Goal: Task Accomplishment & Management: Use online tool/utility

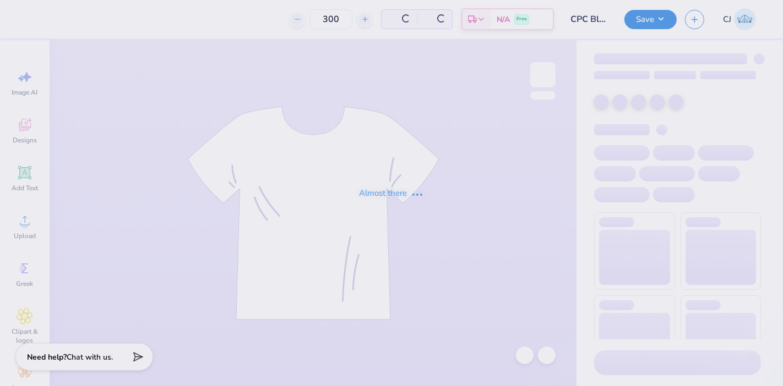
type input "300"
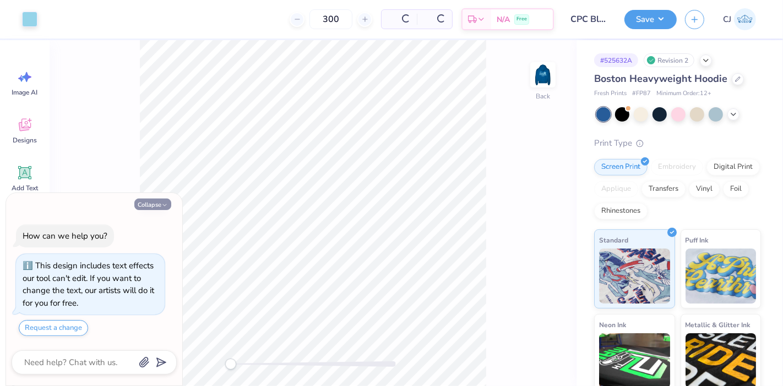
click at [156, 203] on button "Collapse" at bounding box center [152, 205] width 37 height 12
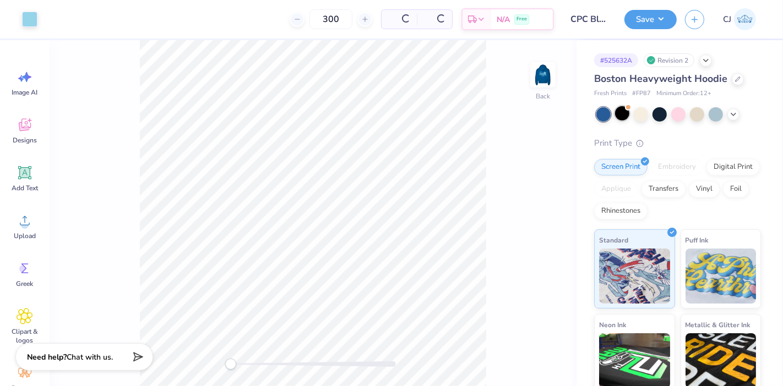
type textarea "x"
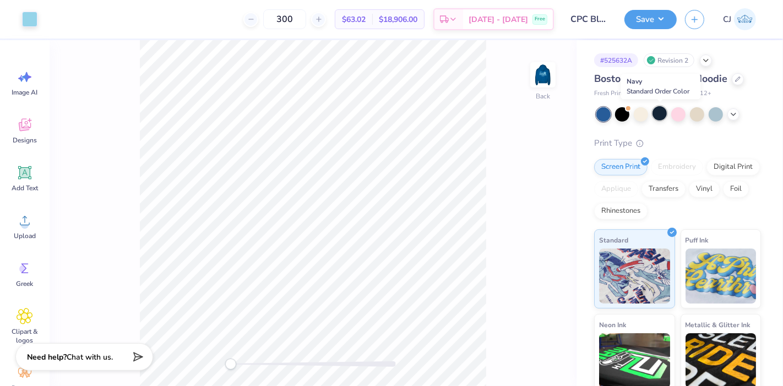
click at [663, 117] on div at bounding box center [659, 113] width 14 height 14
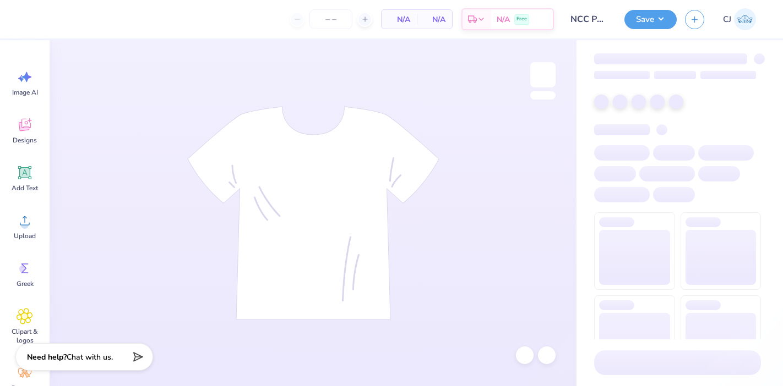
type input "12"
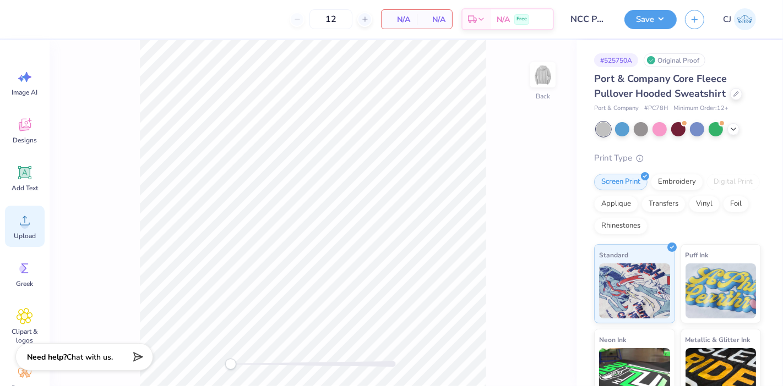
click at [22, 225] on icon at bounding box center [25, 220] width 10 height 9
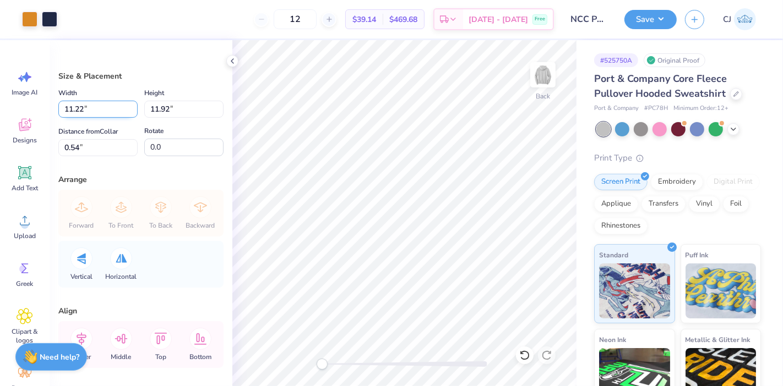
click at [93, 105] on input "11.22" at bounding box center [97, 109] width 79 height 17
type input "3.50"
type input "3.72"
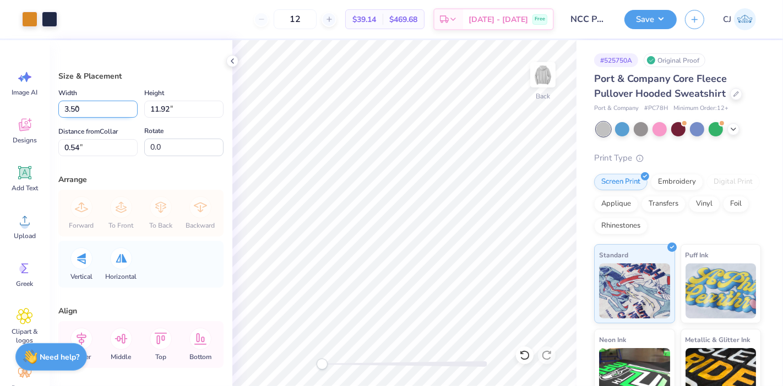
type input "4.60"
click at [100, 110] on input "3.50" at bounding box center [97, 109] width 79 height 17
type input "3.30"
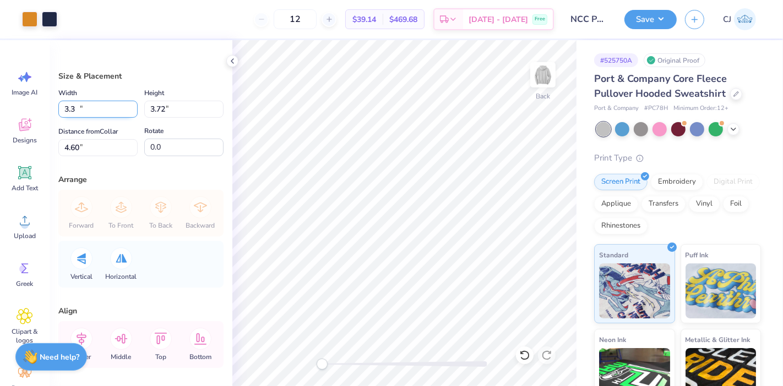
type input "3.50"
click at [93, 144] on input "4.71" at bounding box center [97, 147] width 79 height 17
click at [86, 149] on input "4.71" at bounding box center [97, 147] width 79 height 17
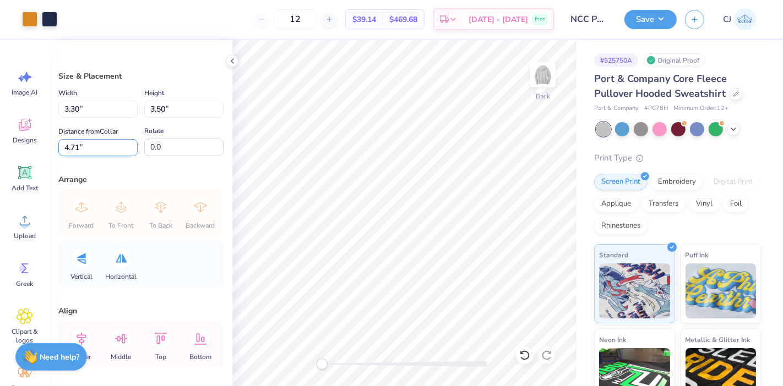
click at [86, 149] on input "4.71" at bounding box center [97, 147] width 79 height 17
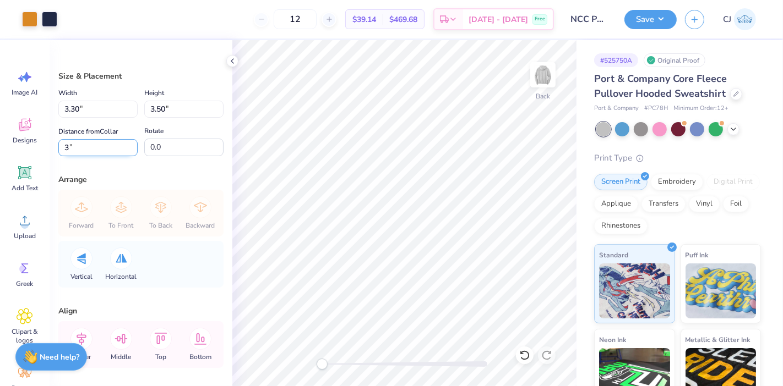
type input "3"
click at [94, 163] on div "Size & Placement Width 3.30 3.30 " Height 3.50 3.50 " Distance from Collar 3 3 …" at bounding box center [141, 213] width 183 height 346
click at [541, 85] on img at bounding box center [543, 75] width 44 height 44
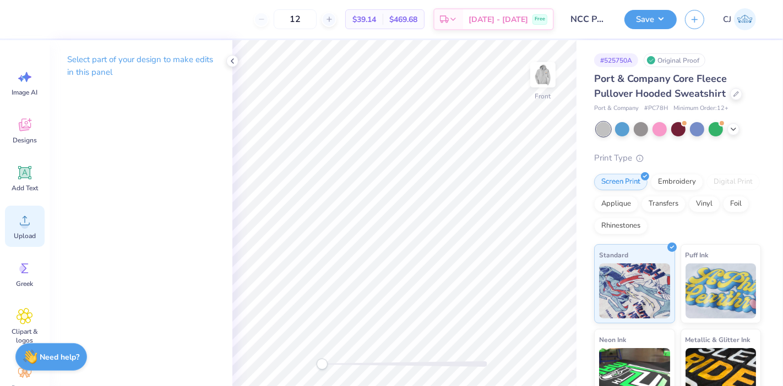
click at [21, 228] on icon at bounding box center [25, 220] width 17 height 17
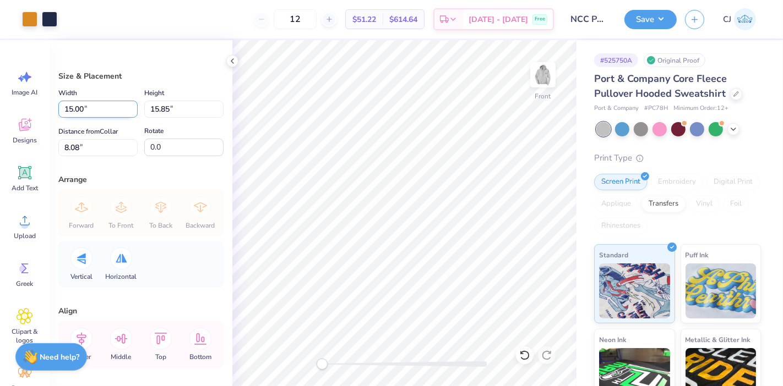
click at [92, 110] on input "15.00" at bounding box center [97, 109] width 79 height 17
type input "12.00"
type input "12.68"
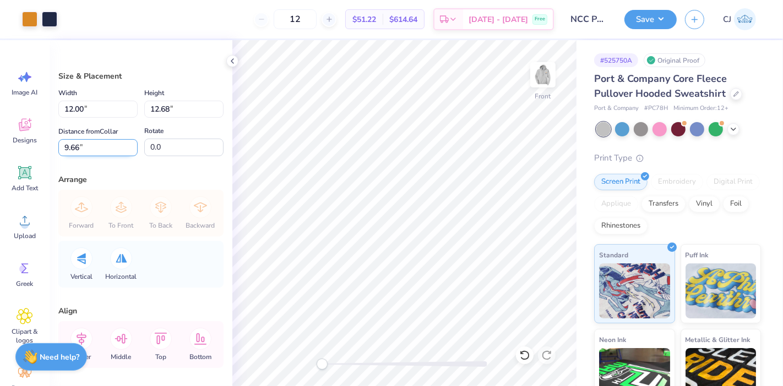
click at [88, 140] on input "9.66" at bounding box center [97, 147] width 79 height 17
click at [85, 145] on input "9.66" at bounding box center [97, 147] width 79 height 17
type input "6"
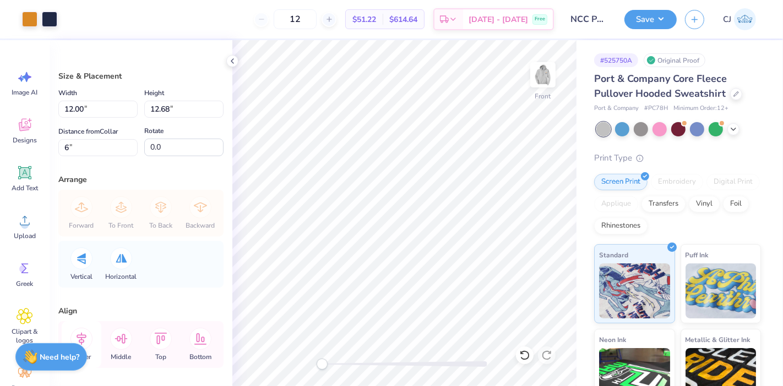
click at [86, 334] on icon at bounding box center [81, 339] width 22 height 22
click at [545, 78] on img at bounding box center [543, 75] width 44 height 44
type input "3.30"
type input "3.50"
type input "3.00"
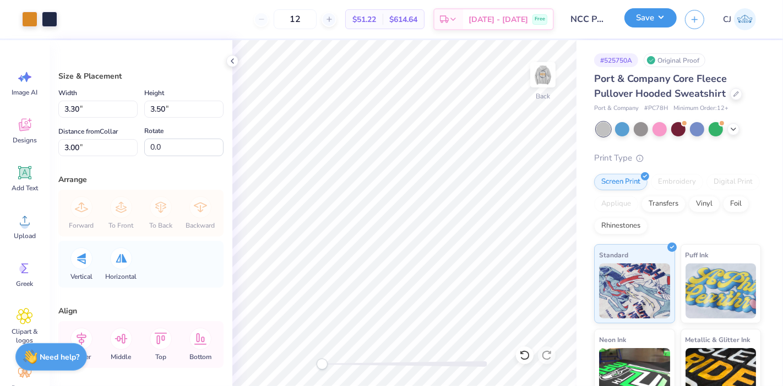
click at [665, 17] on button "Save" at bounding box center [650, 17] width 52 height 19
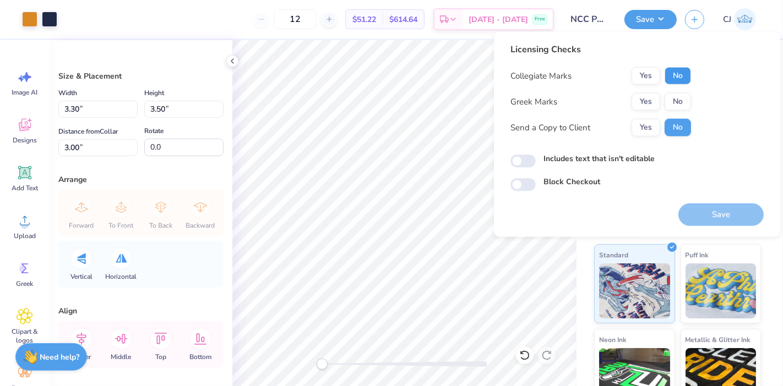
click at [676, 74] on button "No" at bounding box center [677, 76] width 26 height 18
click at [683, 99] on button "No" at bounding box center [677, 102] width 26 height 18
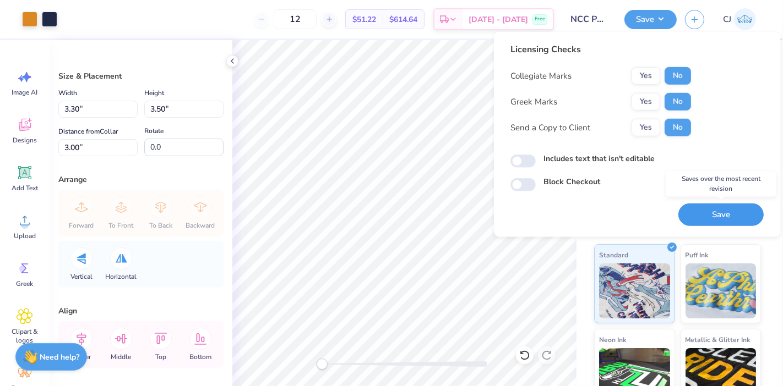
click at [723, 214] on button "Save" at bounding box center [720, 215] width 85 height 23
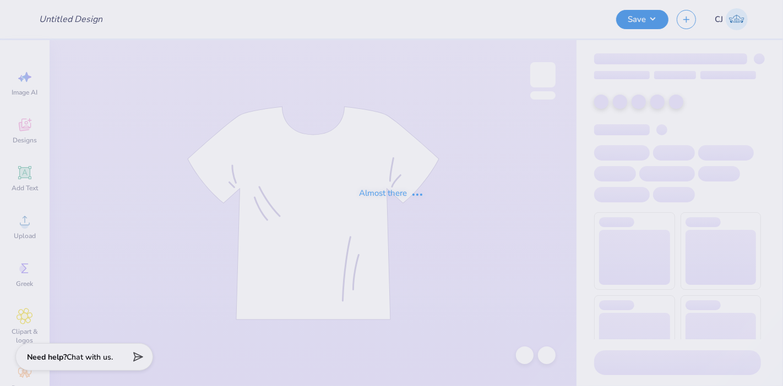
type input "Heart shorts"
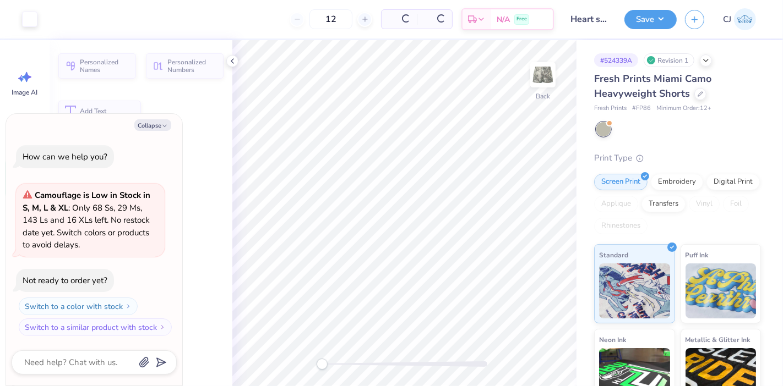
click at [157, 125] on button "Collapse" at bounding box center [152, 125] width 37 height 12
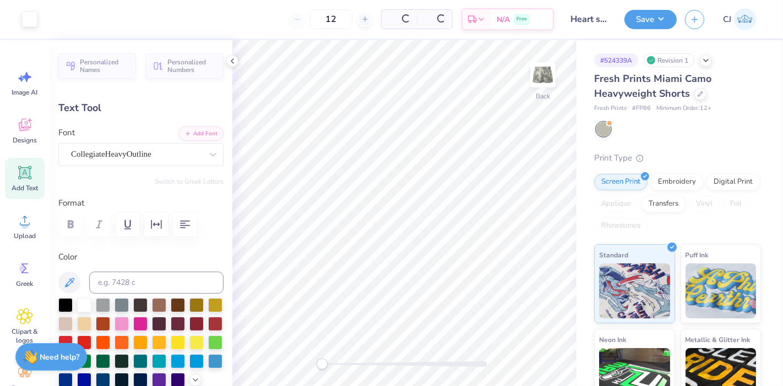
type textarea "x"
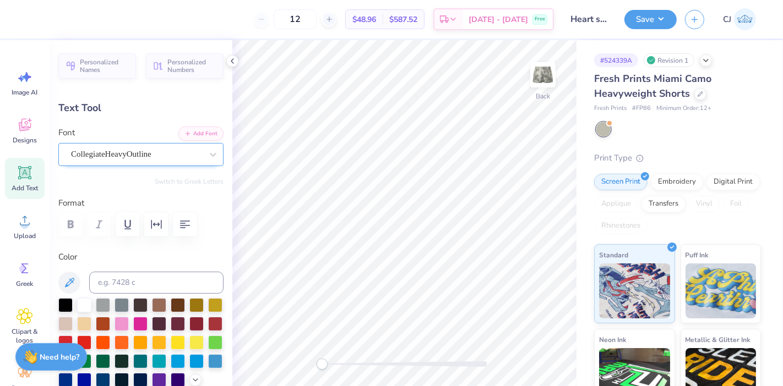
click at [168, 154] on div "CollegiateHeavyOutline" at bounding box center [136, 154] width 133 height 17
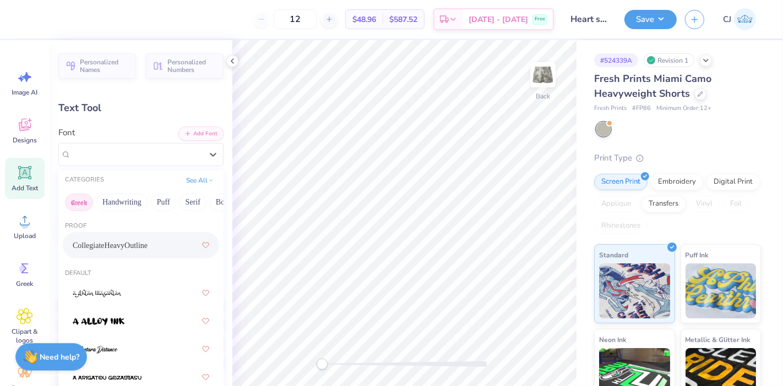
click at [75, 203] on button "Greek" at bounding box center [79, 203] width 28 height 18
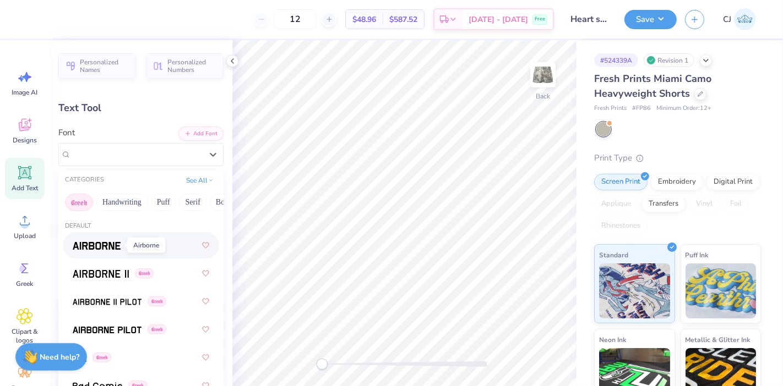
click at [114, 250] on span at bounding box center [97, 246] width 48 height 12
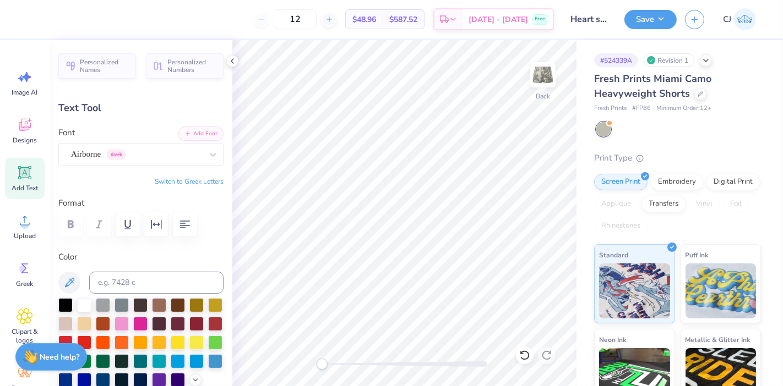
scroll to position [10, 1]
type textarea "A"
type textarea "a"
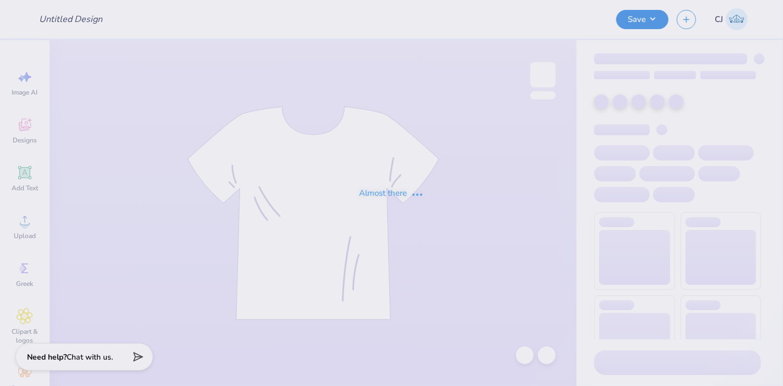
type input "PKP Forest T-Shirts"
type input "80"
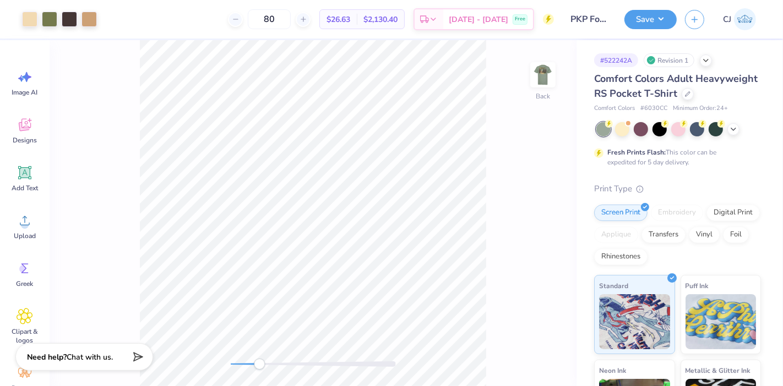
drag, startPoint x: 231, startPoint y: 364, endPoint x: 261, endPoint y: 363, distance: 30.3
click at [261, 363] on div "Accessibility label" at bounding box center [259, 364] width 11 height 11
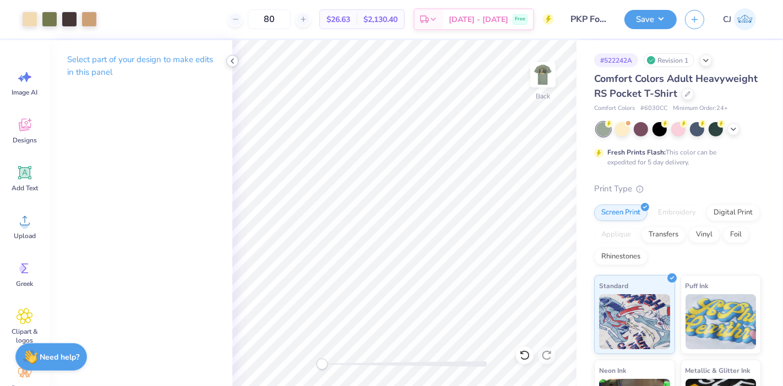
click at [232, 58] on icon at bounding box center [232, 61] width 9 height 9
click at [25, 223] on circle at bounding box center [25, 225] width 8 height 8
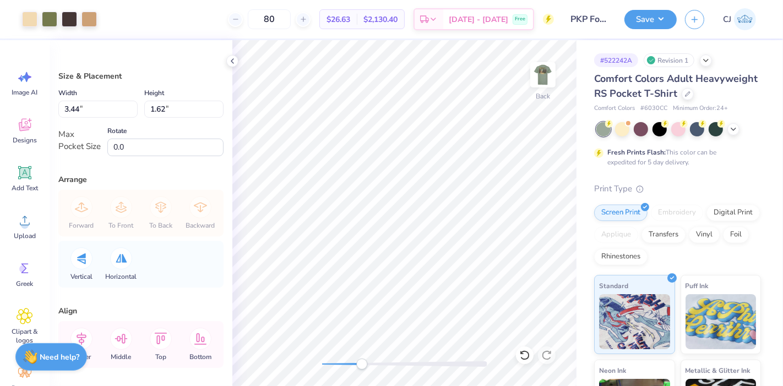
drag, startPoint x: 322, startPoint y: 365, endPoint x: 362, endPoint y: 362, distance: 39.8
click at [362, 362] on div "Accessibility label" at bounding box center [361, 364] width 11 height 11
click at [363, 362] on div "Accessibility label" at bounding box center [363, 364] width 11 height 11
click at [228, 61] on icon at bounding box center [232, 61] width 9 height 9
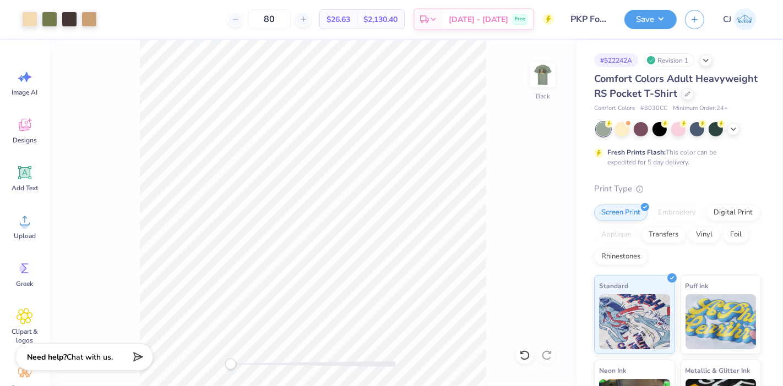
click at [207, 359] on div "Back" at bounding box center [313, 213] width 527 height 346
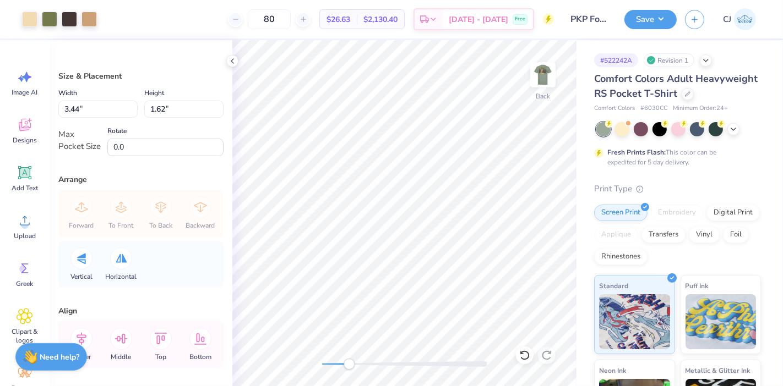
drag, startPoint x: 323, startPoint y: 363, endPoint x: 349, endPoint y: 362, distance: 26.4
click at [349, 362] on div "Accessibility label" at bounding box center [348, 364] width 11 height 11
click at [80, 113] on input "3.44" at bounding box center [97, 109] width 79 height 17
type input "3.50"
type input "1.65"
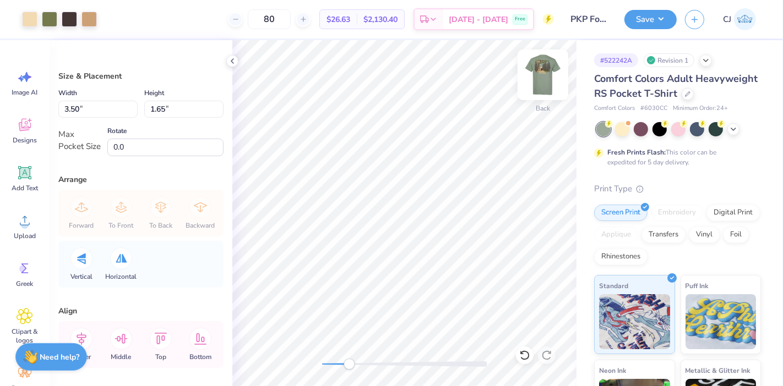
click at [541, 68] on img at bounding box center [543, 75] width 44 height 44
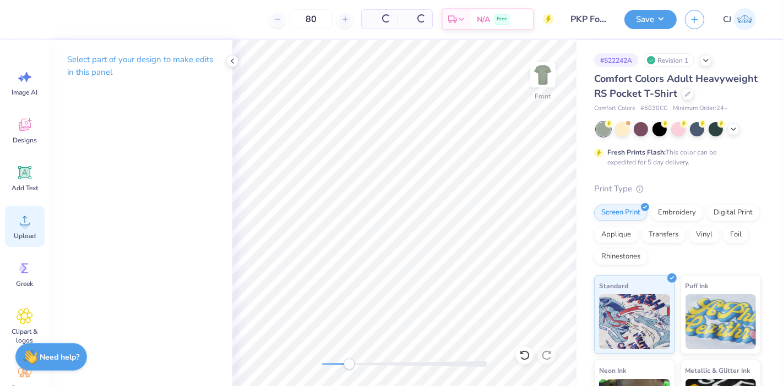
click at [28, 228] on icon at bounding box center [25, 220] width 17 height 17
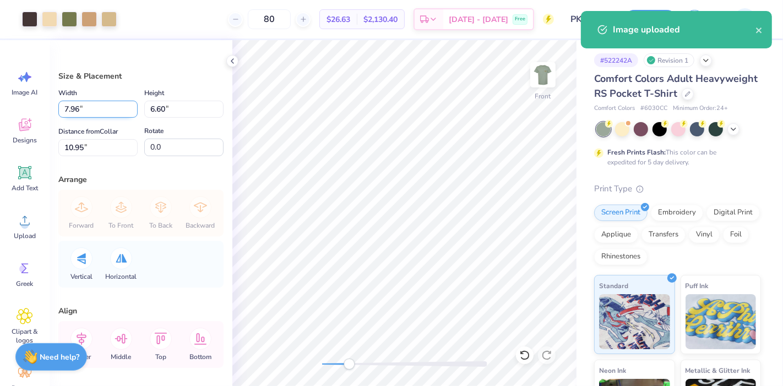
click at [67, 103] on input "7.96" at bounding box center [97, 109] width 79 height 17
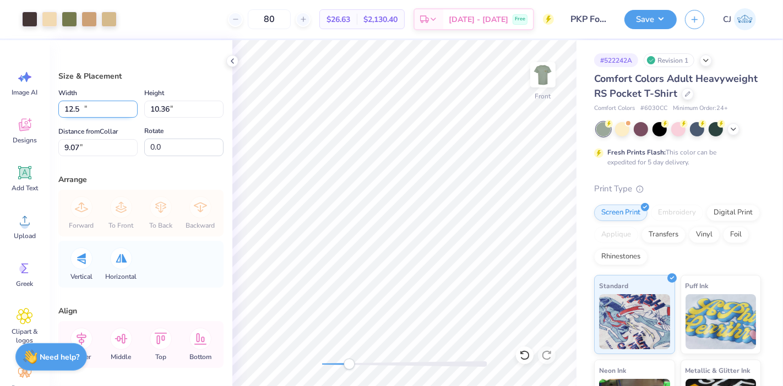
type input "12.50"
type input "10.36"
click at [78, 150] on input "9.07" at bounding box center [97, 147] width 79 height 17
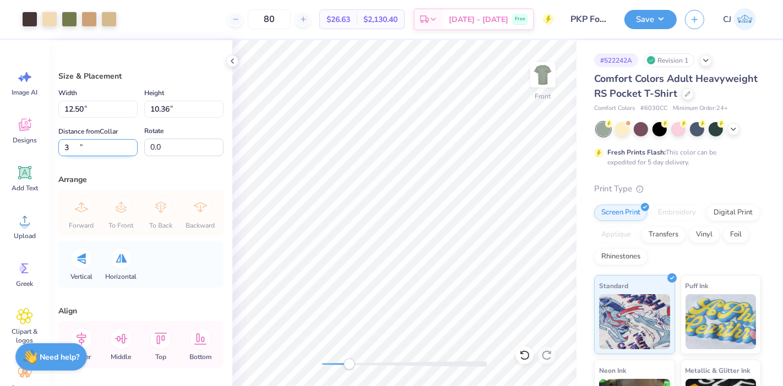
type input "3"
click at [106, 172] on div "Size & Placement Width 12.50 12.50 " Height 10.36 10.36 " Distance from Collar …" at bounding box center [141, 213] width 183 height 346
click at [309, 366] on div "Front" at bounding box center [404, 213] width 344 height 346
click at [663, 21] on button "Save" at bounding box center [650, 17] width 52 height 19
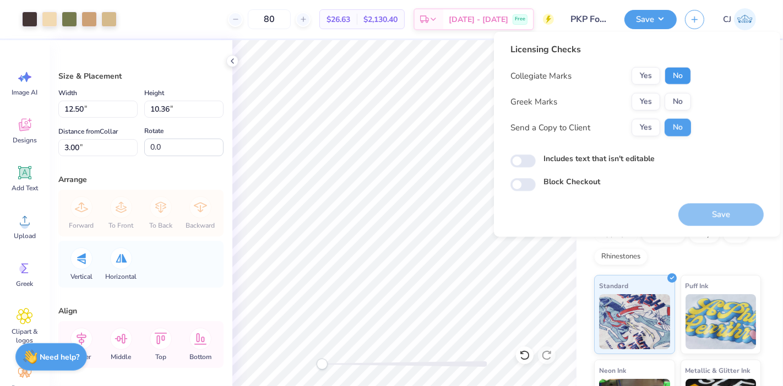
click at [674, 73] on button "No" at bounding box center [677, 76] width 26 height 18
click at [645, 103] on button "Yes" at bounding box center [645, 102] width 29 height 18
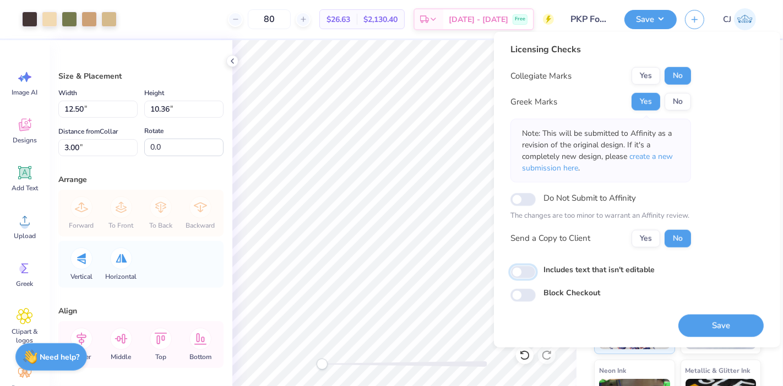
click at [532, 271] on input "Includes text that isn't editable" at bounding box center [522, 272] width 25 height 13
checkbox input "true"
click at [731, 326] on button "Save" at bounding box center [720, 325] width 85 height 23
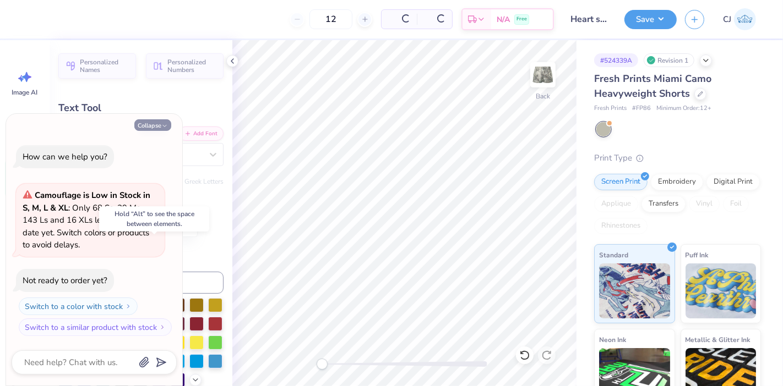
click at [150, 125] on button "Collapse" at bounding box center [152, 125] width 37 height 12
type textarea "x"
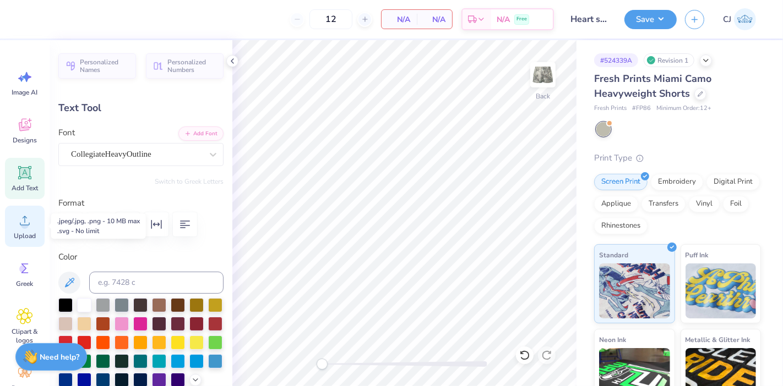
click at [31, 228] on icon at bounding box center [25, 220] width 17 height 17
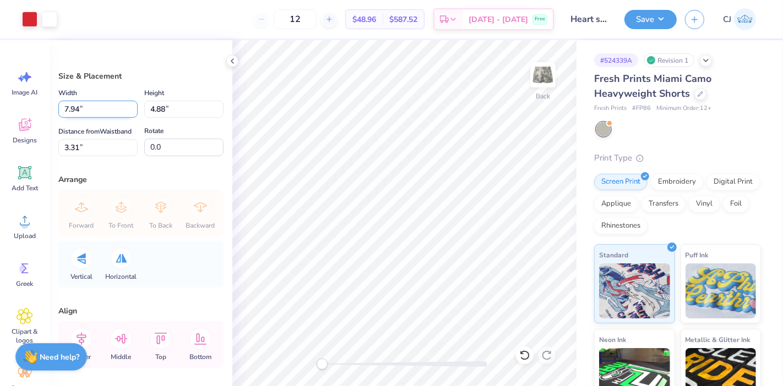
click at [97, 108] on input "7.94" at bounding box center [97, 109] width 79 height 17
type input "6.00"
type input "3.69"
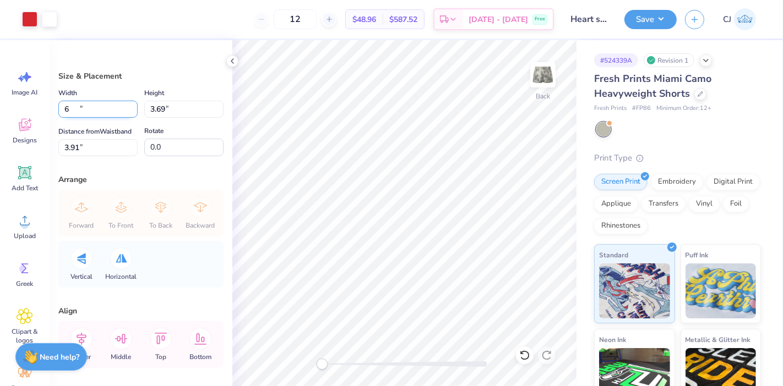
type input "3.91"
click at [663, 22] on button "Save" at bounding box center [650, 17] width 52 height 19
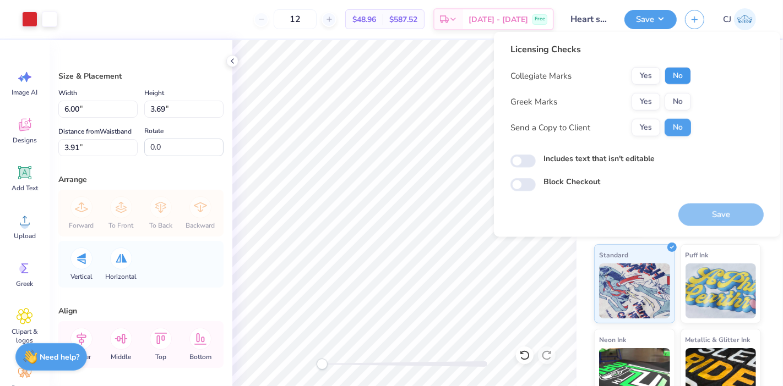
click at [675, 78] on button "No" at bounding box center [677, 76] width 26 height 18
click at [649, 106] on button "Yes" at bounding box center [645, 102] width 29 height 18
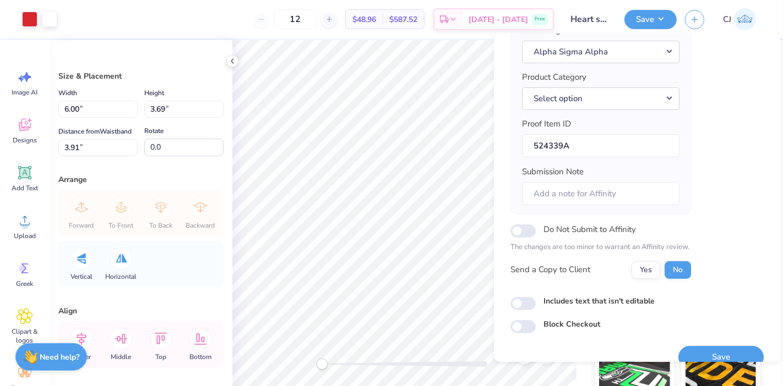
scroll to position [120, 0]
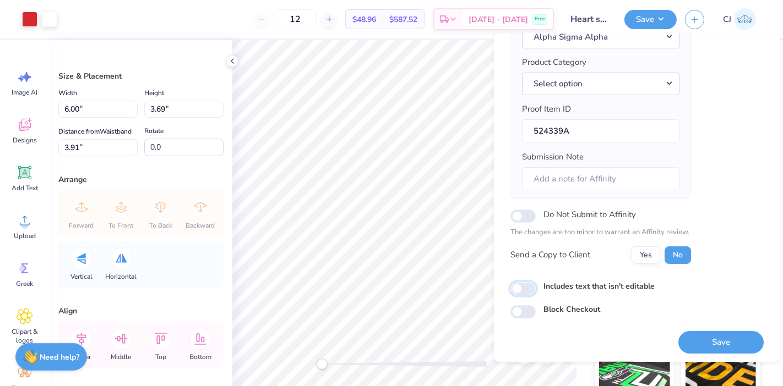
click at [520, 287] on input "Includes text that isn't editable" at bounding box center [522, 288] width 25 height 13
checkbox input "true"
click at [720, 346] on button "Save" at bounding box center [720, 342] width 85 height 23
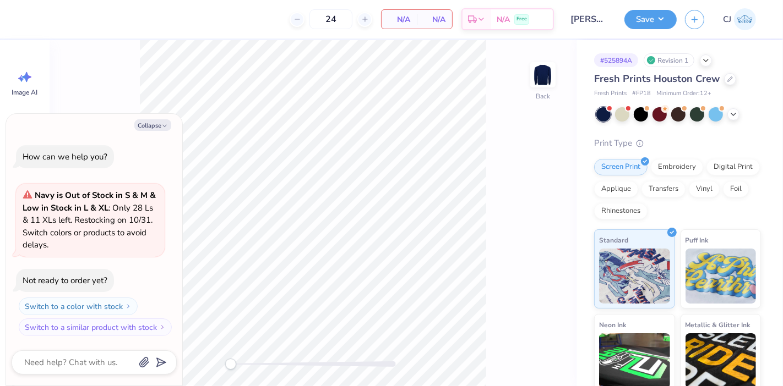
click at [156, 116] on div "Collapse How can we help you? Navy is Out of Stock in S & M & Low in Stock in L…" at bounding box center [94, 250] width 176 height 272
click at [150, 121] on button "Collapse" at bounding box center [152, 125] width 37 height 12
type textarea "x"
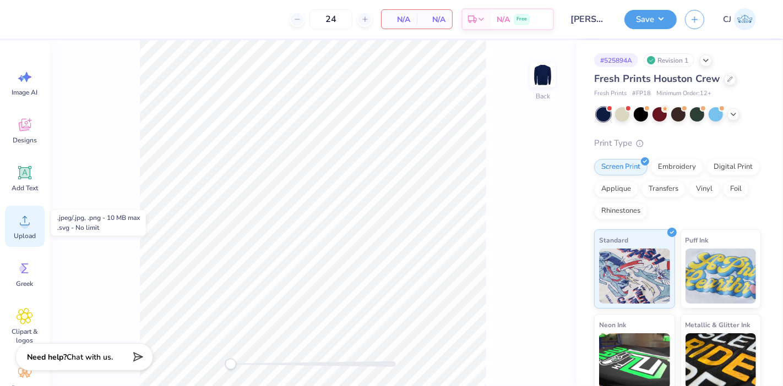
click at [20, 227] on icon at bounding box center [25, 220] width 17 height 17
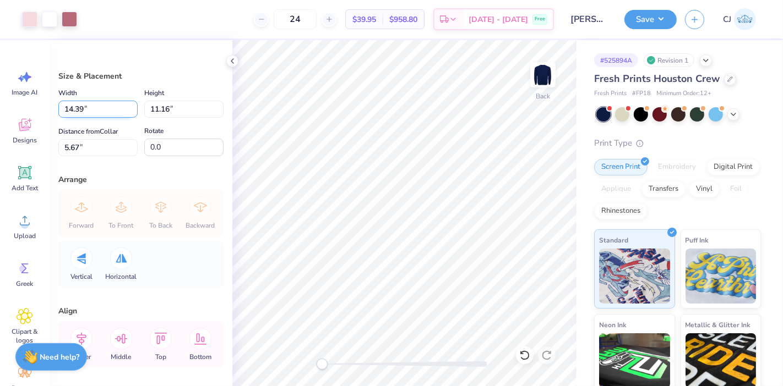
click at [94, 107] on input "14.39" at bounding box center [97, 109] width 79 height 17
type input "8.00"
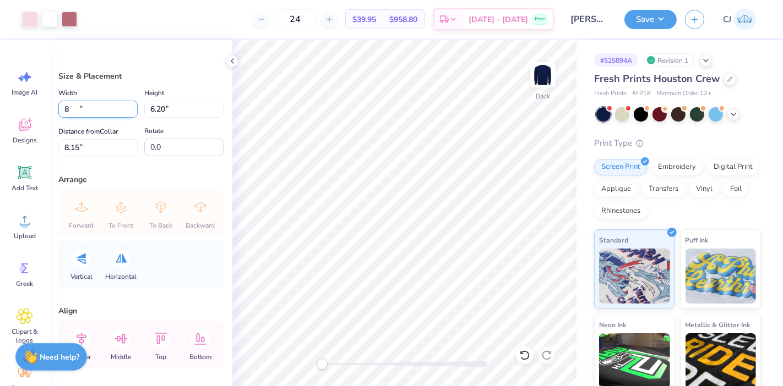
type input "6.20"
click at [81, 151] on input "8.15" at bounding box center [97, 147] width 79 height 17
type input "3"
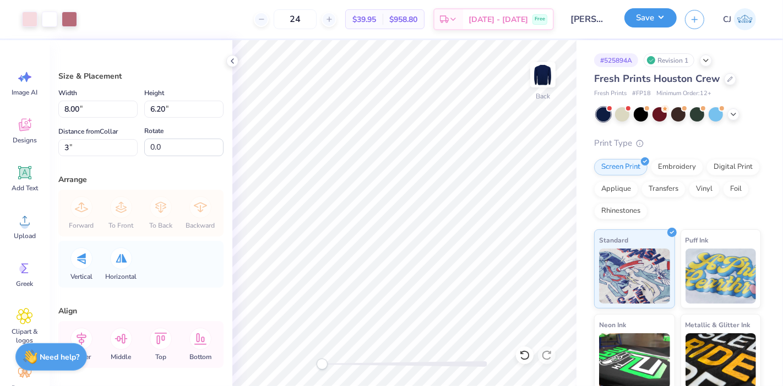
click at [660, 21] on button "Save" at bounding box center [650, 17] width 52 height 19
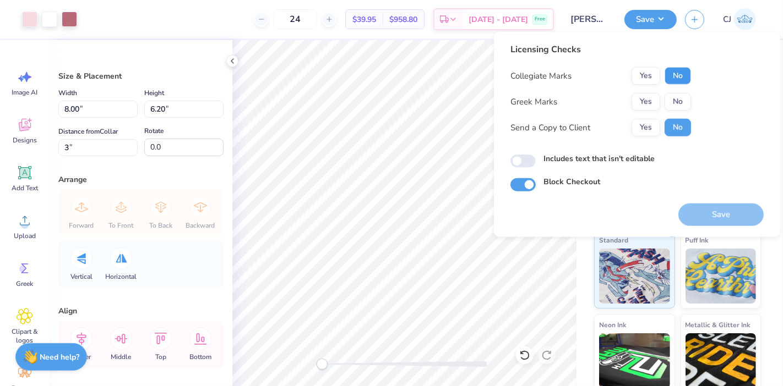
click at [681, 71] on button "No" at bounding box center [677, 76] width 26 height 18
click at [683, 103] on button "No" at bounding box center [677, 102] width 26 height 18
click at [529, 162] on input "Includes text that isn't editable" at bounding box center [522, 161] width 25 height 13
checkbox input "true"
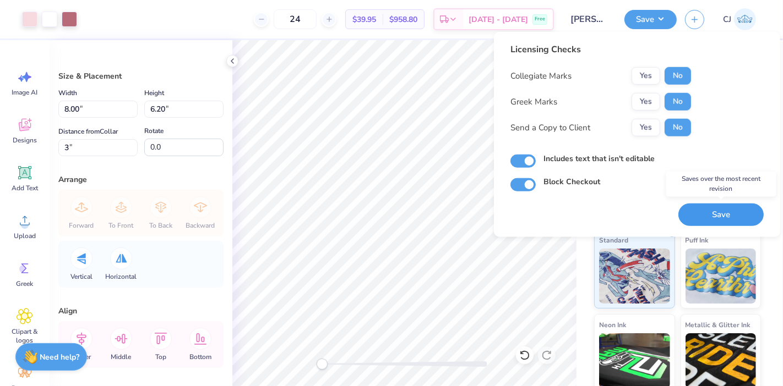
click at [718, 215] on button "Save" at bounding box center [720, 215] width 85 height 23
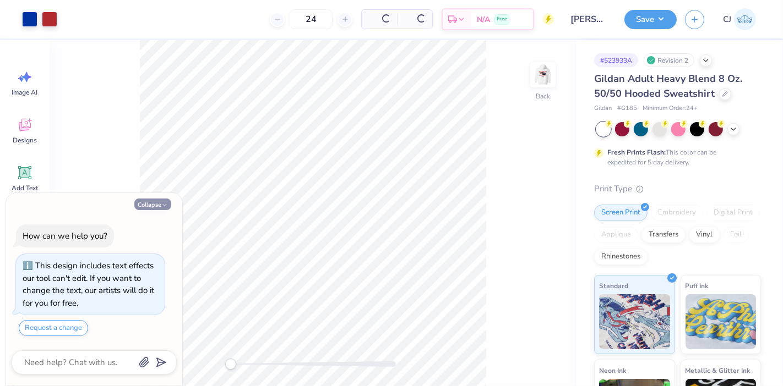
click at [148, 205] on button "Collapse" at bounding box center [152, 205] width 37 height 12
type textarea "x"
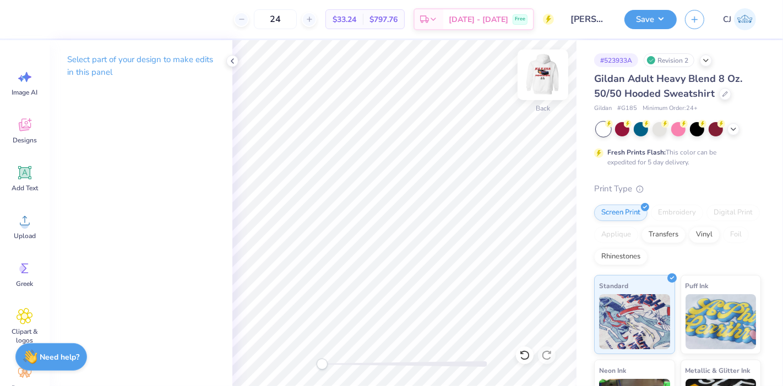
click at [549, 79] on img at bounding box center [543, 75] width 44 height 44
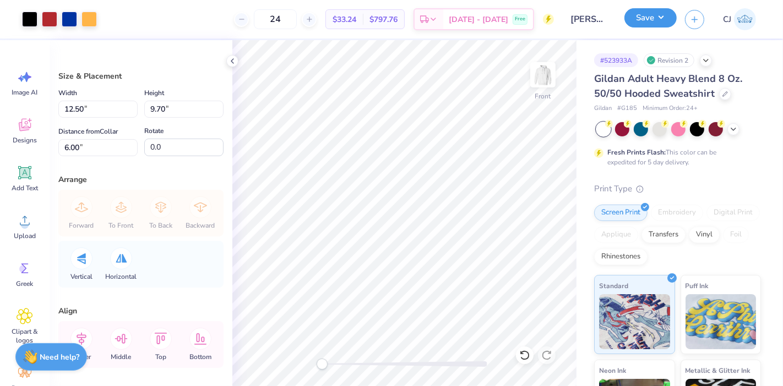
click at [656, 21] on button "Save" at bounding box center [650, 17] width 52 height 19
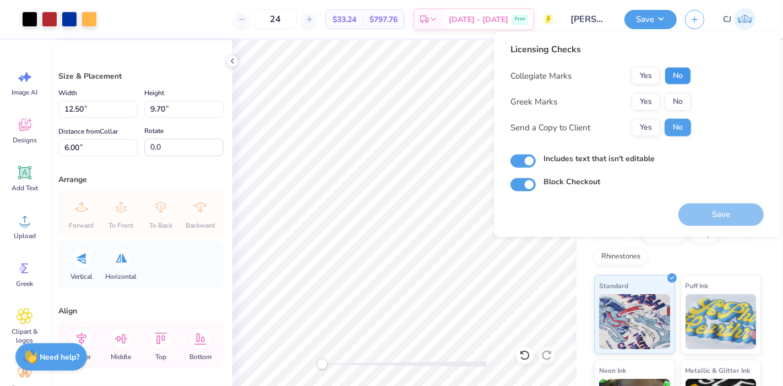
click at [679, 76] on button "No" at bounding box center [677, 76] width 26 height 18
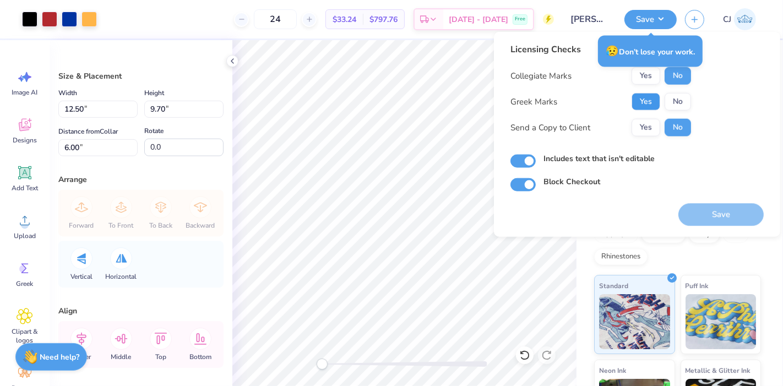
click at [647, 101] on button "Yes" at bounding box center [645, 102] width 29 height 18
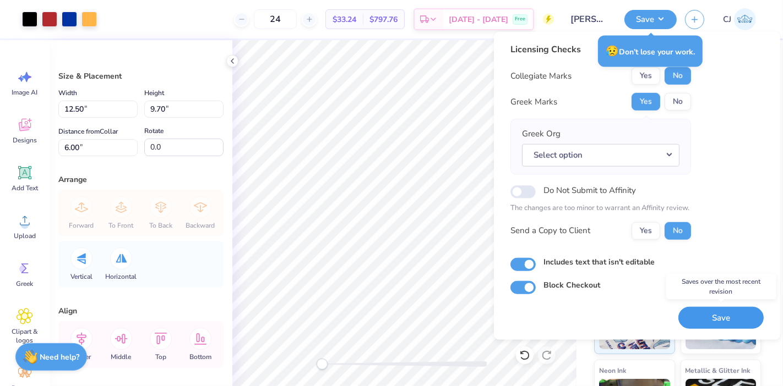
click at [719, 318] on button "Save" at bounding box center [720, 318] width 85 height 23
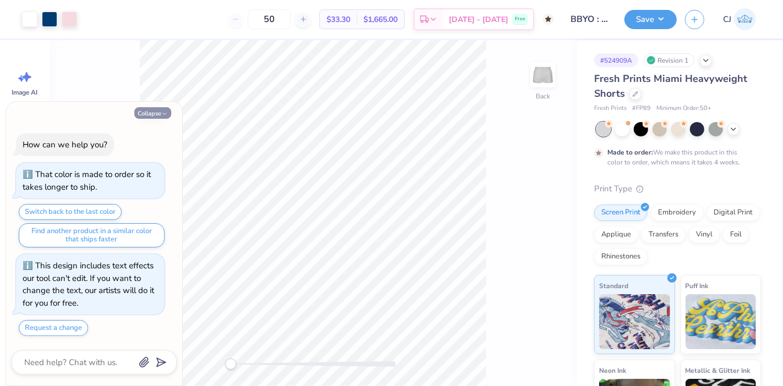
click at [163, 116] on icon "button" at bounding box center [164, 114] width 7 height 7
type textarea "x"
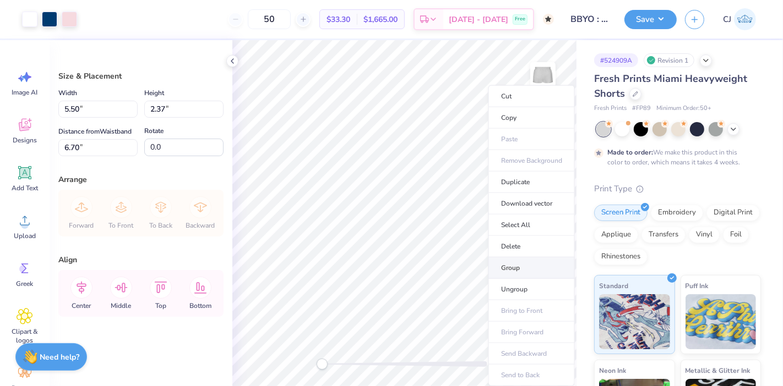
click at [515, 267] on li "Group" at bounding box center [531, 268] width 86 height 21
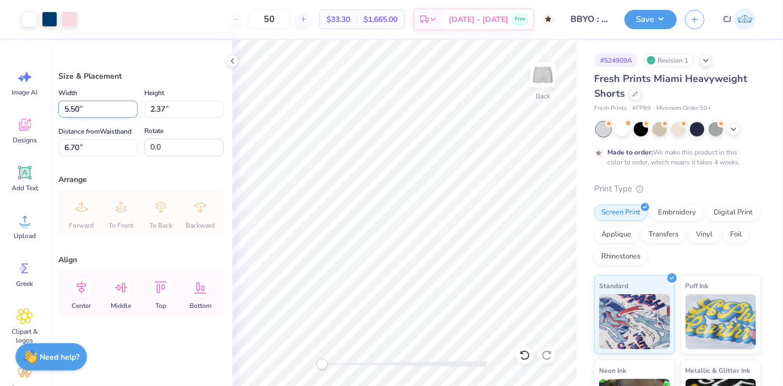
click at [89, 111] on input "5.50" at bounding box center [97, 109] width 79 height 17
type input "4.00"
type input "1.72"
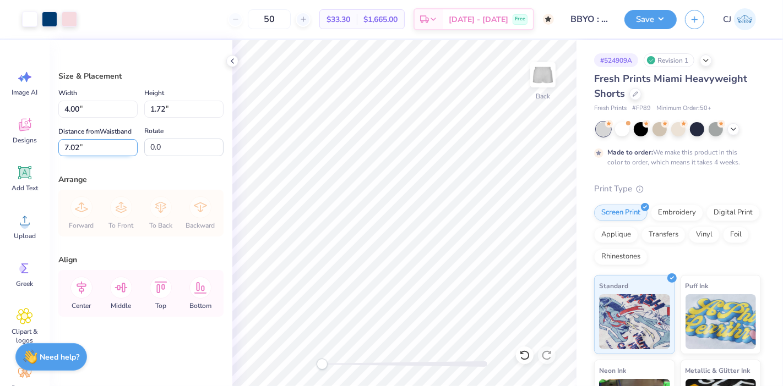
click at [94, 151] on input "7.02" at bounding box center [97, 147] width 79 height 17
type input "7"
click at [94, 148] on input "8.28" at bounding box center [97, 147] width 79 height 17
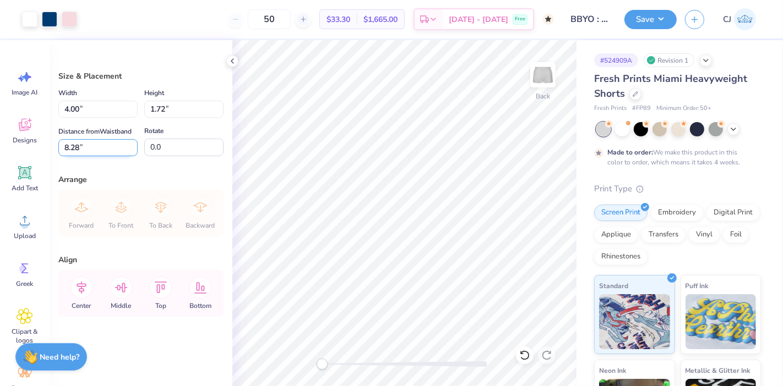
click at [94, 148] on input "8.28" at bounding box center [97, 147] width 79 height 17
type input "8"
click at [79, 147] on input "8.00" at bounding box center [97, 147] width 79 height 17
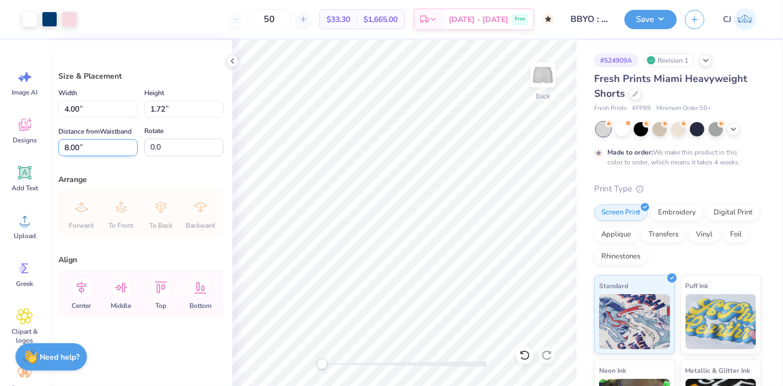
click at [79, 147] on input "8.00" at bounding box center [97, 147] width 79 height 17
type input "7.5"
click at [83, 150] on input "7.48" at bounding box center [97, 147] width 79 height 17
type input "7.5"
click at [658, 21] on button "Save" at bounding box center [650, 17] width 52 height 19
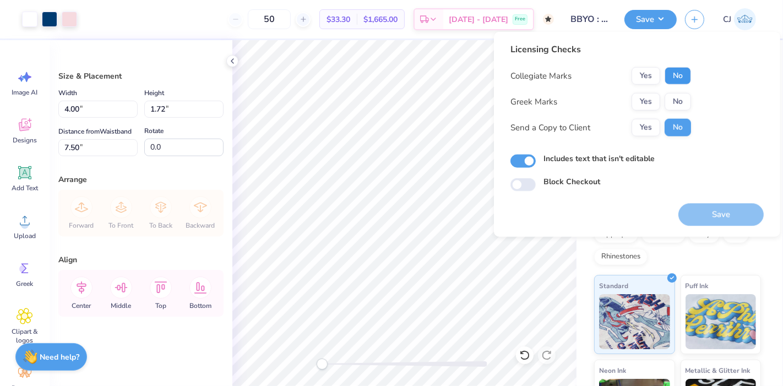
click at [673, 75] on button "No" at bounding box center [677, 76] width 26 height 18
click at [679, 104] on button "No" at bounding box center [677, 102] width 26 height 18
click at [711, 214] on button "Save" at bounding box center [720, 215] width 85 height 23
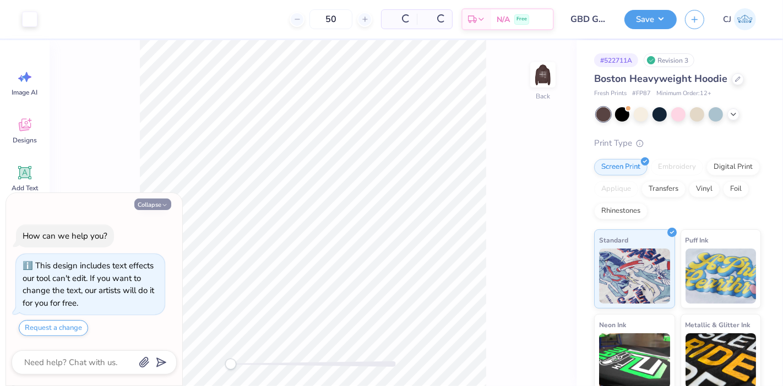
click at [150, 203] on button "Collapse" at bounding box center [152, 205] width 37 height 12
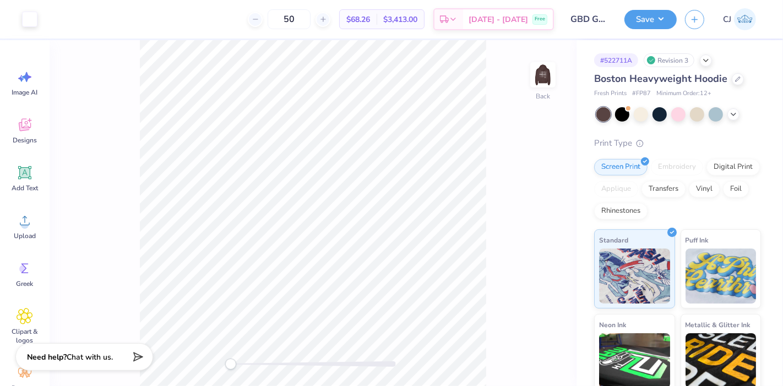
type textarea "x"
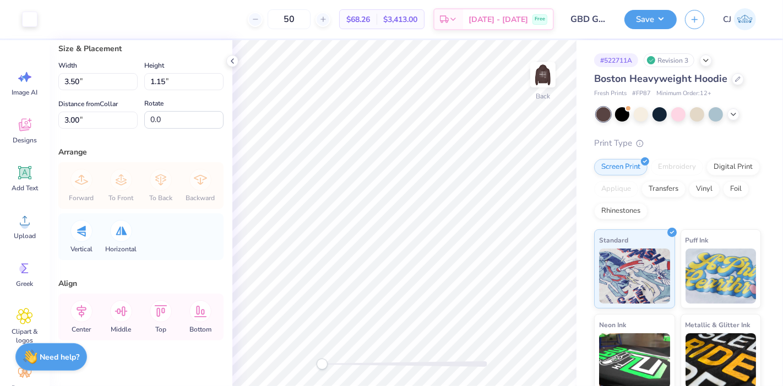
scroll to position [41, 0]
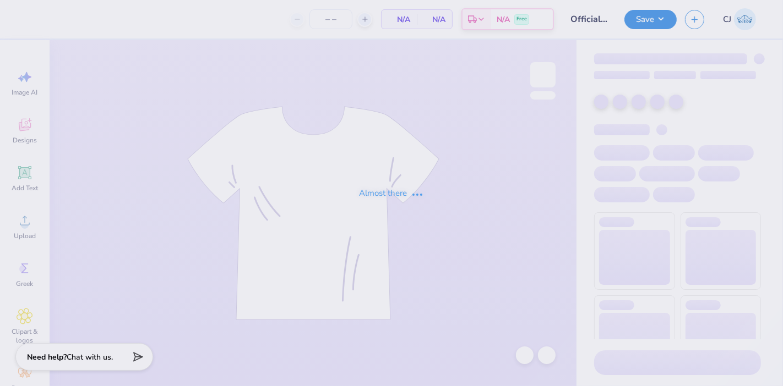
type input "24"
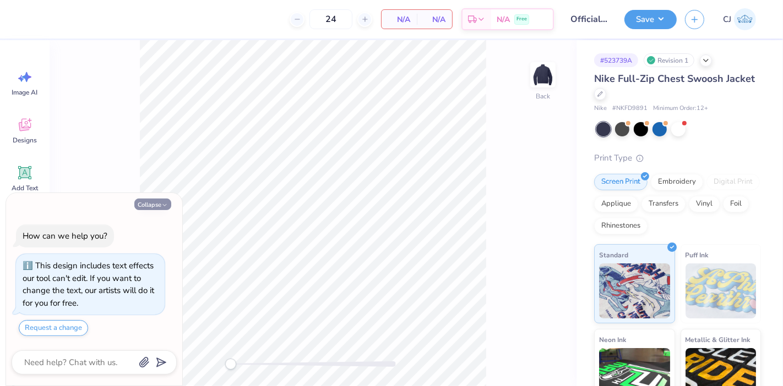
click at [164, 208] on icon "button" at bounding box center [164, 205] width 7 height 7
type textarea "x"
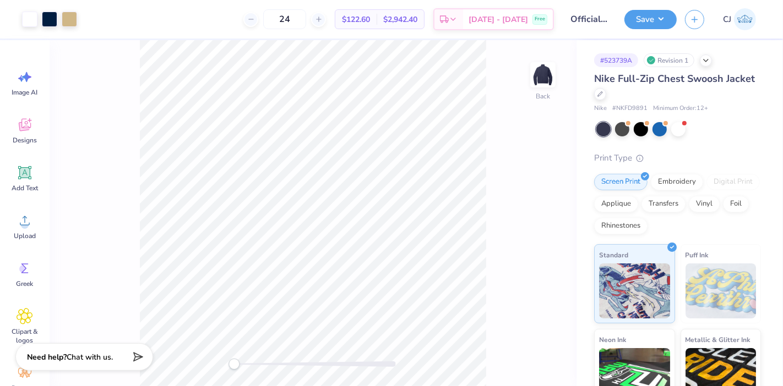
drag, startPoint x: 234, startPoint y: 363, endPoint x: 264, endPoint y: 362, distance: 30.3
click at [264, 362] on div at bounding box center [313, 365] width 165 height 6
drag, startPoint x: 234, startPoint y: 366, endPoint x: 247, endPoint y: 365, distance: 12.7
click at [239, 367] on div "Accessibility label" at bounding box center [233, 364] width 11 height 11
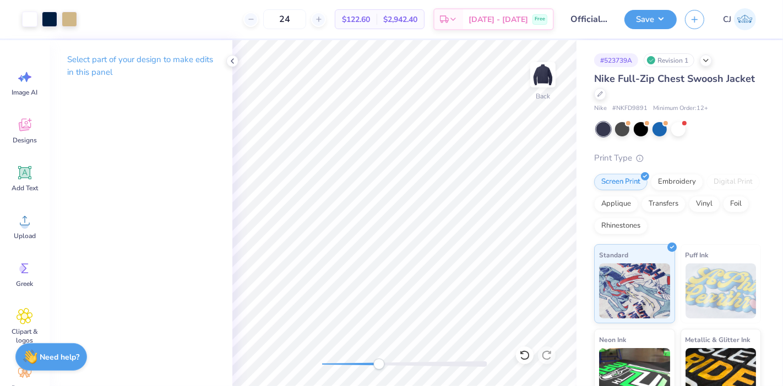
drag, startPoint x: 320, startPoint y: 362, endPoint x: 379, endPoint y: 363, distance: 58.3
click at [379, 363] on div "Accessibility label" at bounding box center [378, 364] width 11 height 11
click at [231, 65] on icon at bounding box center [232, 61] width 9 height 9
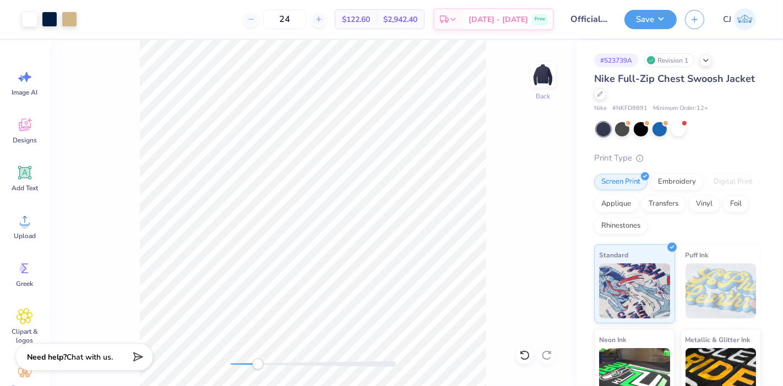
drag, startPoint x: 234, startPoint y: 363, endPoint x: 258, endPoint y: 363, distance: 23.7
click at [258, 363] on div "Accessibility label" at bounding box center [257, 364] width 11 height 11
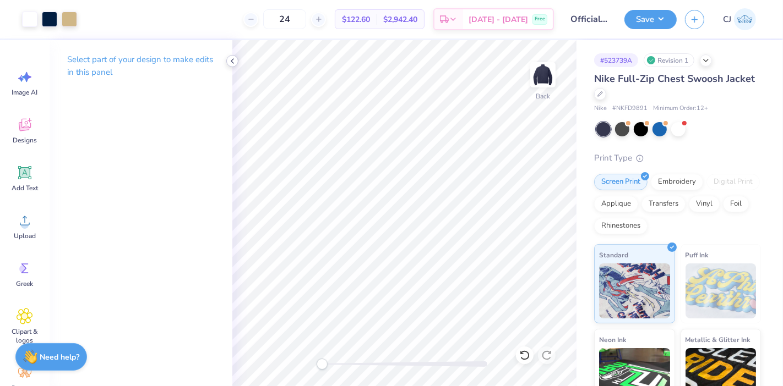
click at [231, 61] on icon at bounding box center [232, 61] width 9 height 9
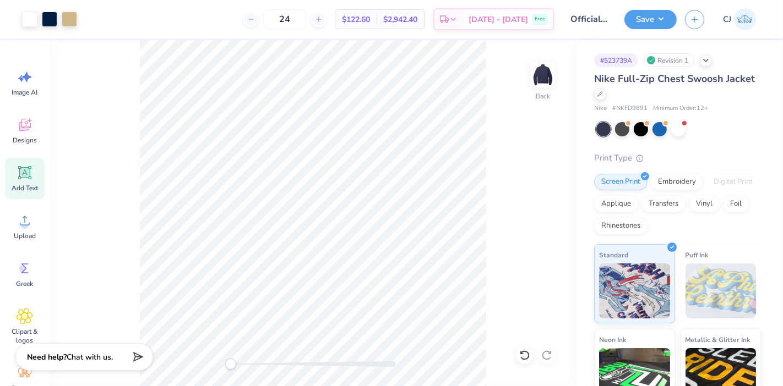
click at [24, 179] on icon at bounding box center [25, 173] width 17 height 17
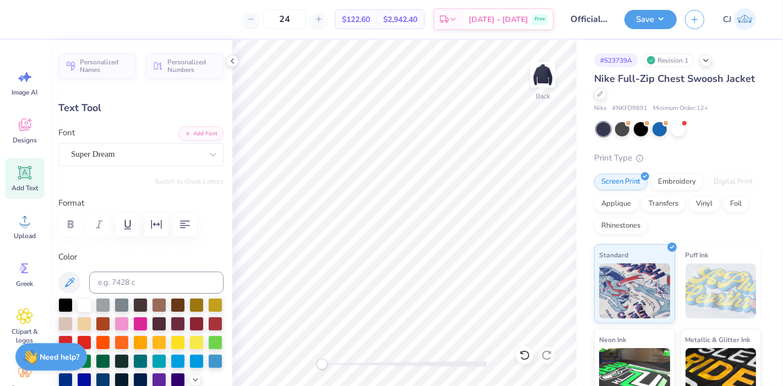
scroll to position [10, 1]
type textarea "CLUB"
click at [129, 146] on div "Super Dream" at bounding box center [136, 154] width 133 height 17
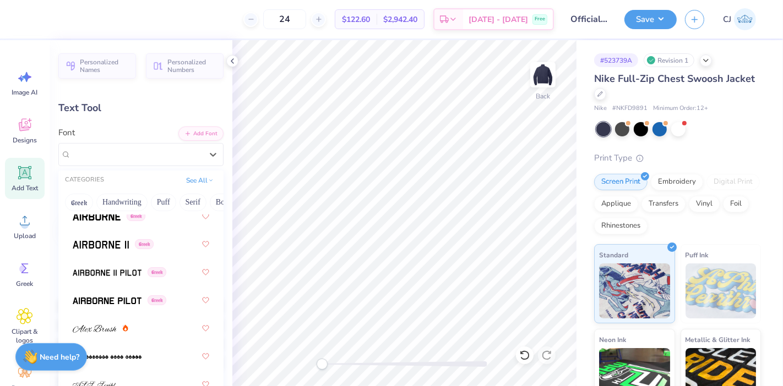
scroll to position [305, 0]
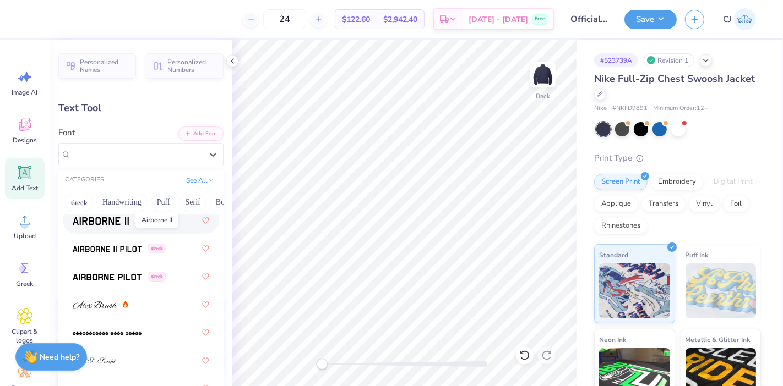
click at [95, 224] on img at bounding box center [101, 221] width 56 height 8
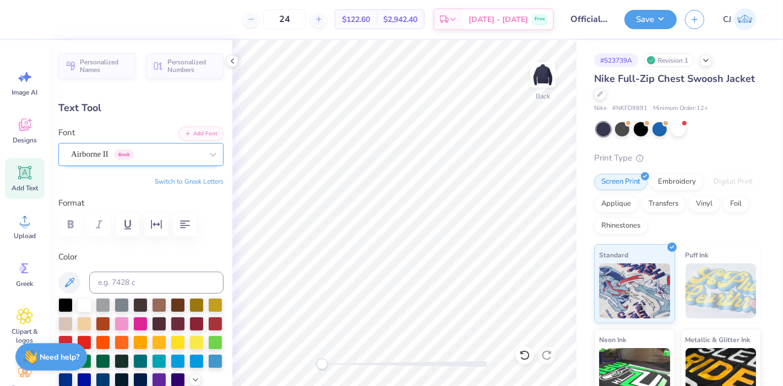
click at [159, 157] on div "Airborne II Greek" at bounding box center [136, 154] width 133 height 17
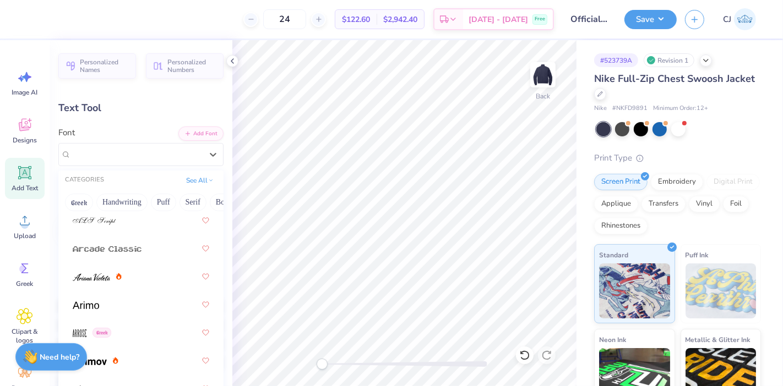
scroll to position [428, 0]
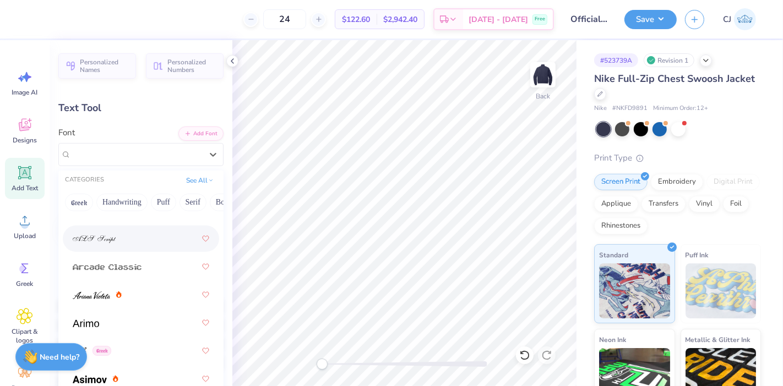
click at [120, 125] on div "Personalized Names Personalized Numbers Text Tool Add Font Font option ALS Scri…" at bounding box center [141, 213] width 183 height 346
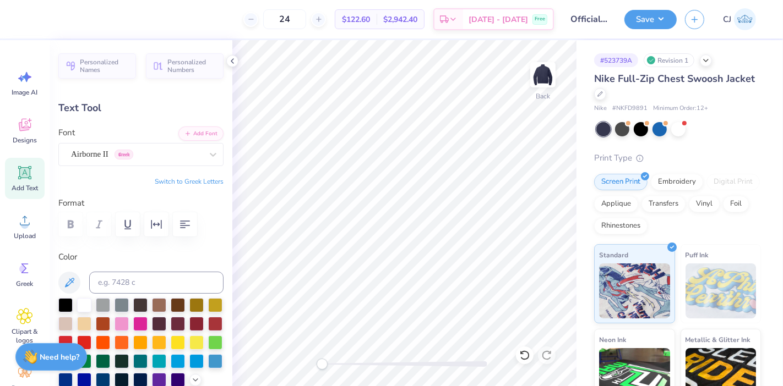
click at [75, 227] on div at bounding box center [140, 224] width 165 height 24
click at [113, 144] on div "Airborne II Greek" at bounding box center [140, 154] width 165 height 23
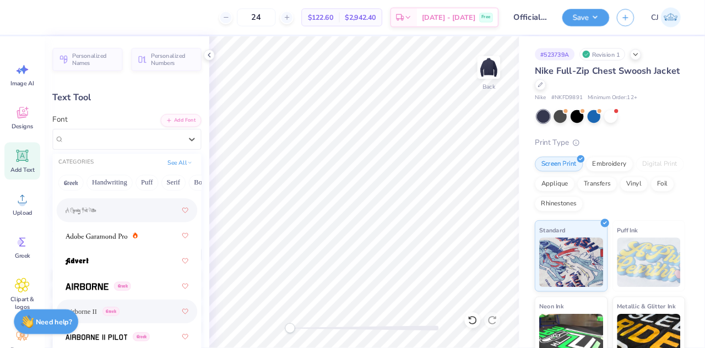
scroll to position [244, 0]
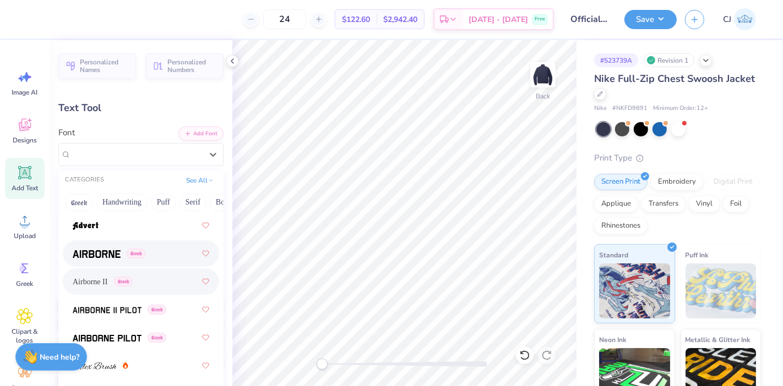
click at [107, 250] on img at bounding box center [97, 254] width 48 height 8
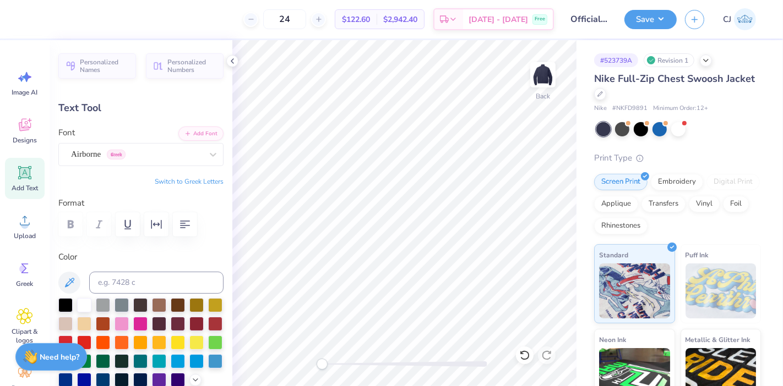
click at [70, 222] on div at bounding box center [140, 224] width 165 height 24
type input "6.01"
type input "1.84"
type input "5.08"
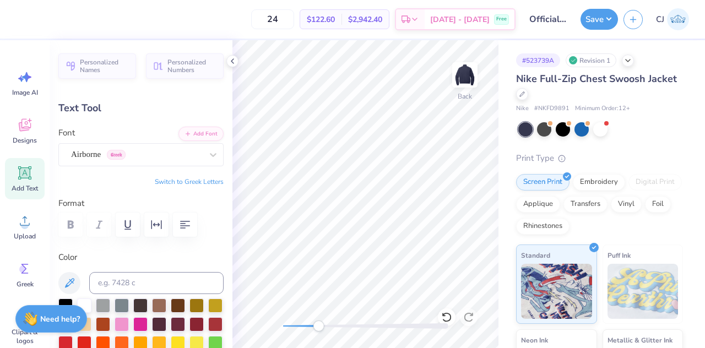
drag, startPoint x: 285, startPoint y: 325, endPoint x: 318, endPoint y: 329, distance: 33.8
click at [318, 329] on div "Accessibility label" at bounding box center [318, 325] width 11 height 11
click at [231, 58] on icon at bounding box center [232, 61] width 9 height 9
drag, startPoint x: 286, startPoint y: 324, endPoint x: 332, endPoint y: 326, distance: 45.7
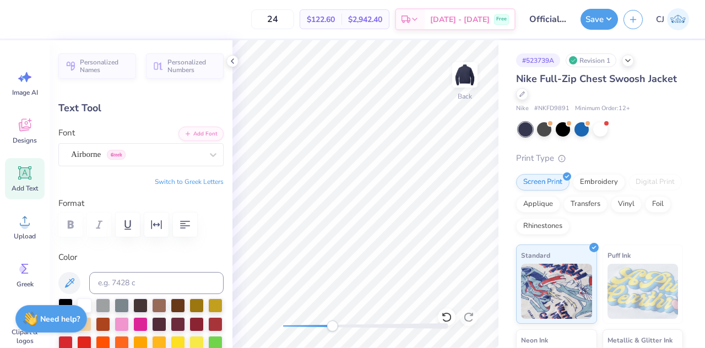
click at [332, 326] on div "Accessibility label" at bounding box center [331, 325] width 11 height 11
drag, startPoint x: 329, startPoint y: 325, endPoint x: 301, endPoint y: 326, distance: 28.7
click at [301, 326] on div "Accessibility label" at bounding box center [300, 325] width 11 height 11
type input "2.01"
type input "0.61"
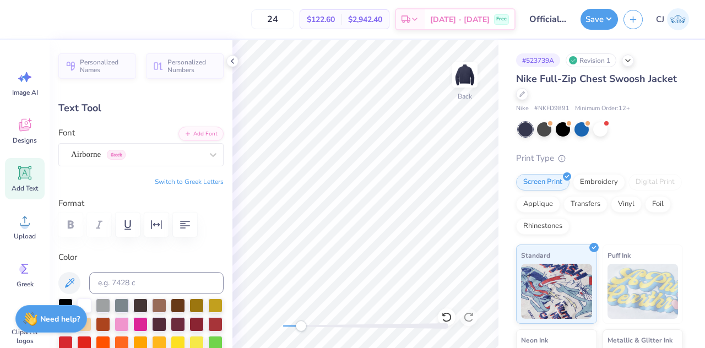
type input "7.33"
click at [98, 152] on div "Airborne Greek" at bounding box center [136, 154] width 133 height 17
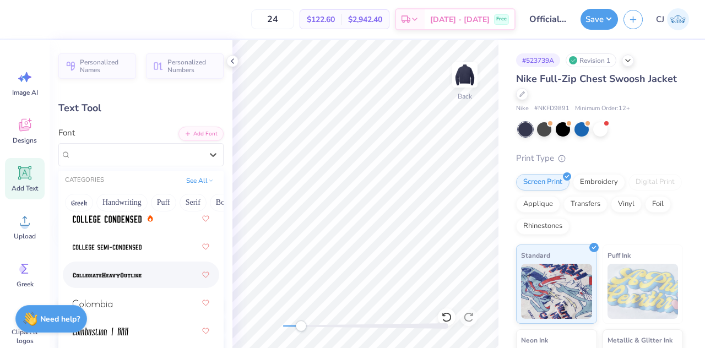
scroll to position [2092, 0]
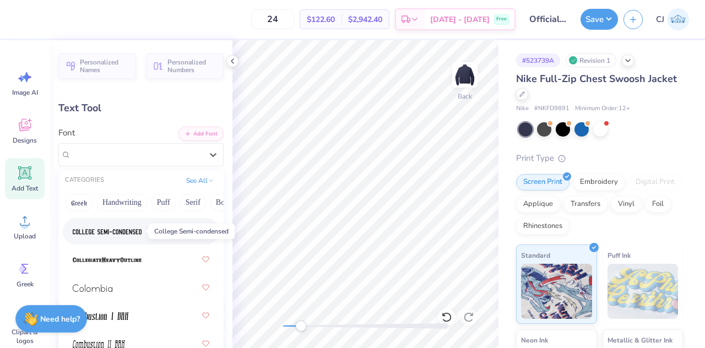
click at [128, 229] on img at bounding box center [107, 232] width 69 height 8
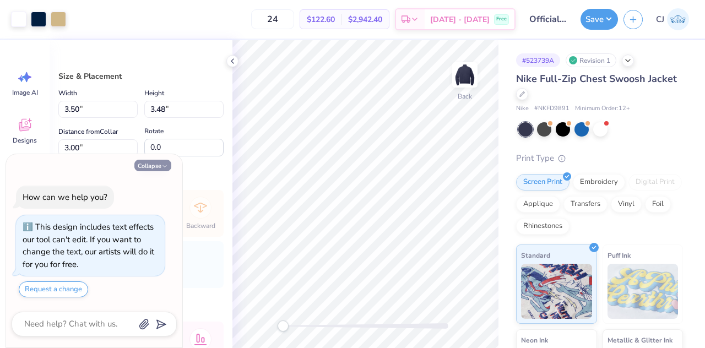
click at [156, 168] on button "Collapse" at bounding box center [152, 166] width 37 height 12
type textarea "x"
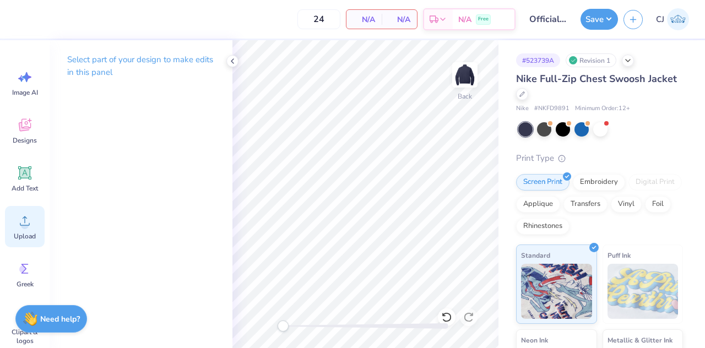
click at [21, 221] on icon at bounding box center [25, 220] width 17 height 17
click at [25, 224] on circle at bounding box center [25, 225] width 8 height 8
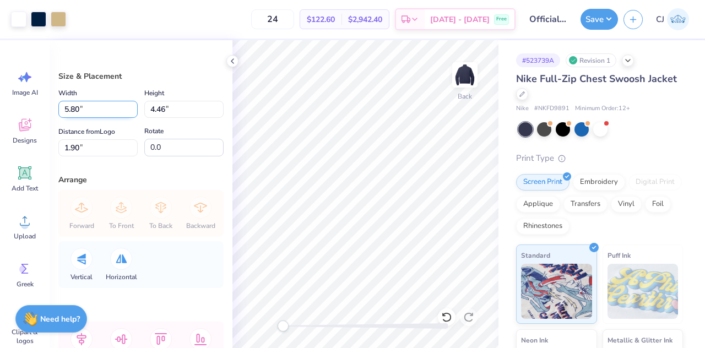
click at [88, 103] on input "5.80" at bounding box center [97, 109] width 79 height 17
type input "3.51"
type input "2.70"
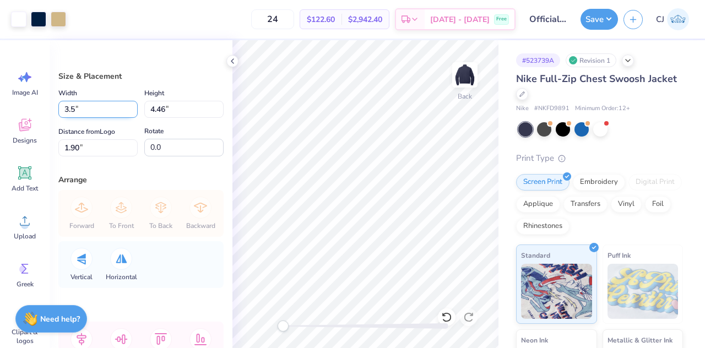
type input "3.89"
click at [94, 150] on input "3.89" at bounding box center [97, 147] width 79 height 17
type input "4"
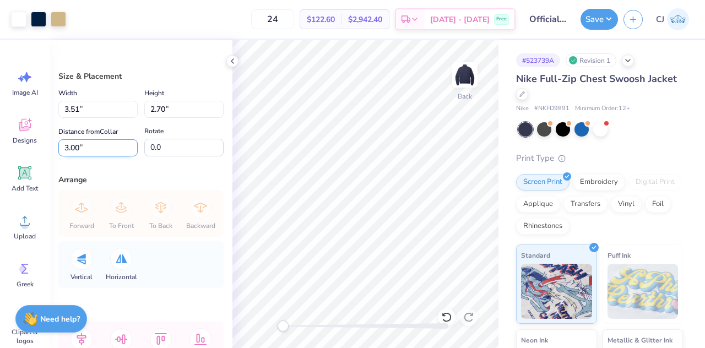
click at [88, 143] on input "3.00" at bounding box center [97, 147] width 79 height 17
click at [94, 106] on input "3.51" at bounding box center [97, 109] width 79 height 17
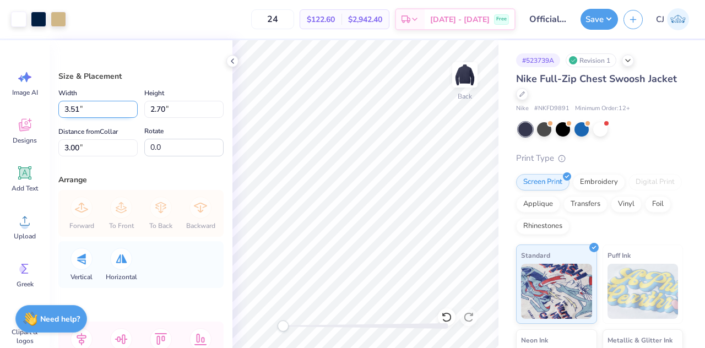
click at [94, 106] on input "3.51" at bounding box center [97, 109] width 79 height 17
type input "3.50"
type input "2.69"
click at [95, 145] on input "3.00" at bounding box center [97, 147] width 79 height 17
drag, startPoint x: 284, startPoint y: 329, endPoint x: 299, endPoint y: 327, distance: 15.5
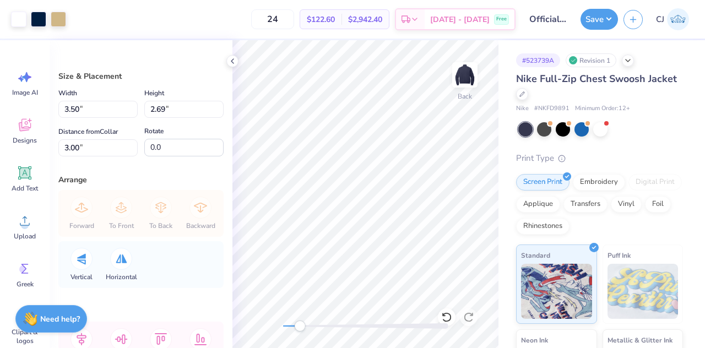
click at [299, 327] on div "Accessibility label" at bounding box center [299, 325] width 11 height 11
click at [88, 113] on input "3.50" at bounding box center [97, 109] width 79 height 17
type input "4.00"
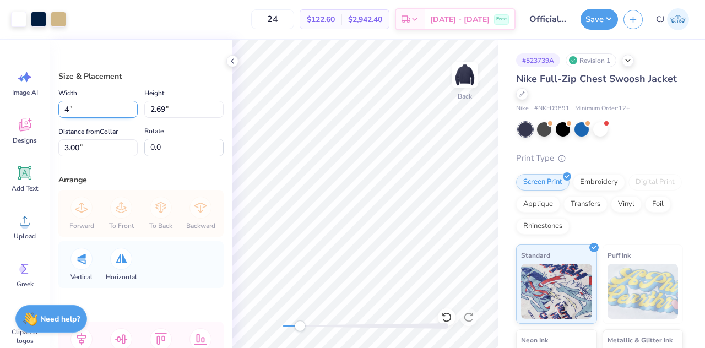
type input "3.07"
type input "2.81"
click at [68, 150] on input "2.81" at bounding box center [97, 147] width 79 height 17
click at [68, 149] on input "2.81" at bounding box center [97, 147] width 79 height 17
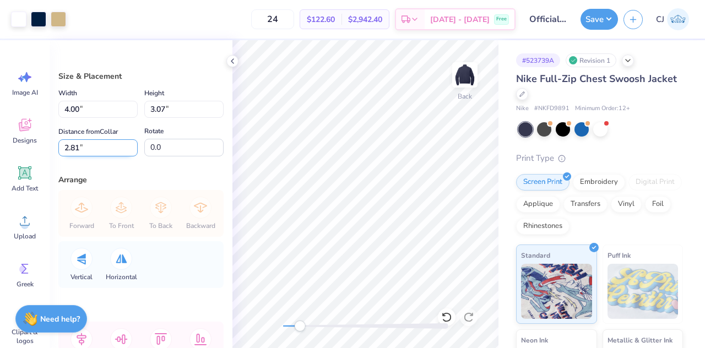
click at [68, 149] on input "2.81" at bounding box center [97, 147] width 79 height 17
type input "3"
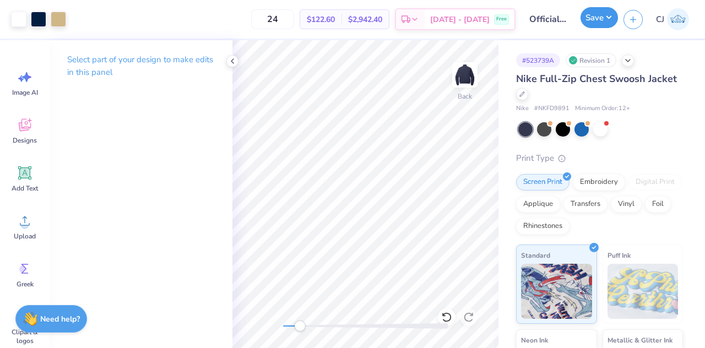
click at [608, 24] on button "Save" at bounding box center [598, 17] width 37 height 21
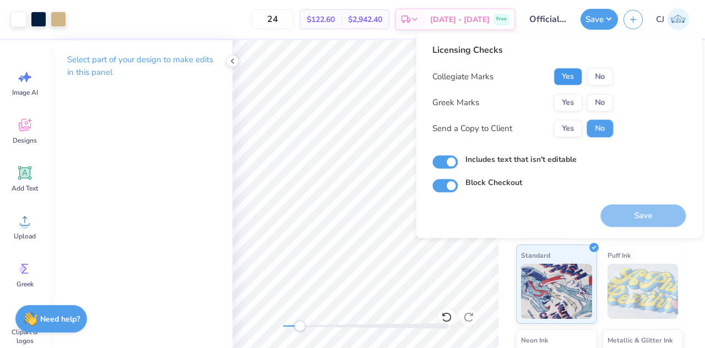
click at [567, 78] on button "Yes" at bounding box center [567, 77] width 29 height 18
click at [594, 102] on button "No" at bounding box center [599, 103] width 26 height 18
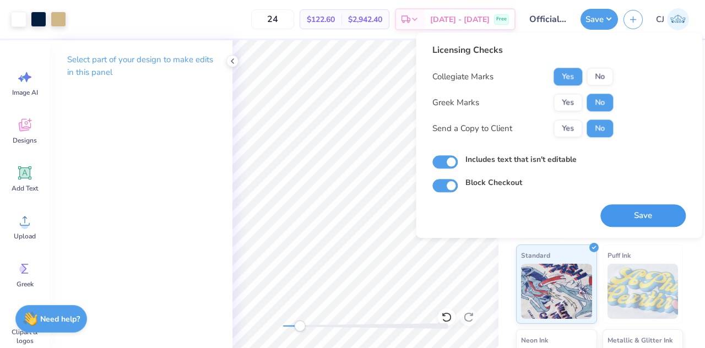
click at [643, 220] on button "Save" at bounding box center [642, 215] width 85 height 23
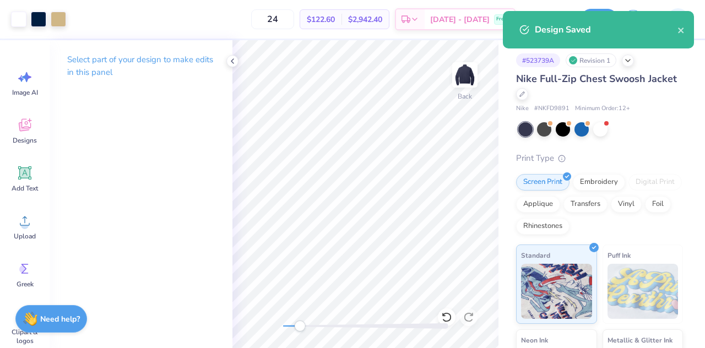
click at [704, 228] on div "# 523739A Revision 1 Nike Full-Zip Chest Swoosh Jacket Nike # NKFD9891 Minimum …" at bounding box center [601, 194] width 206 height 308
